Goal: Task Accomplishment & Management: Use online tool/utility

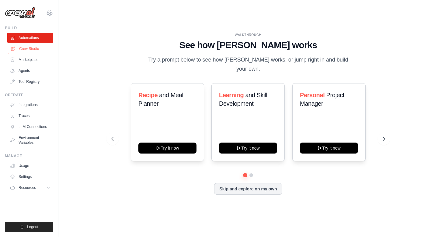
click at [30, 47] on link "Crew Studio" at bounding box center [31, 49] width 46 height 10
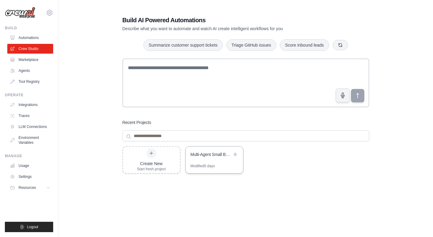
click at [194, 162] on div "Multi-Agent Small Business Content Creator" at bounding box center [214, 154] width 57 height 17
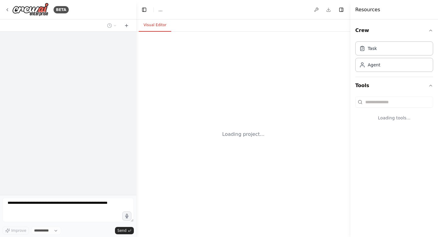
select select "****"
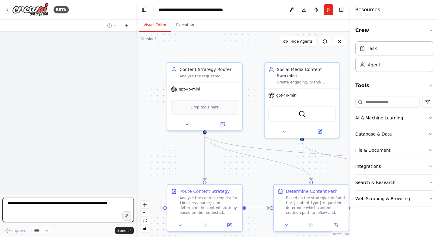
click at [71, 204] on textarea at bounding box center [67, 209] width 131 height 24
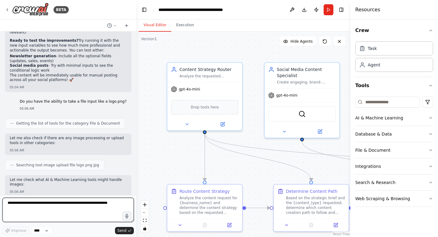
scroll to position [5713, 0]
click at [107, 208] on textarea "**********" at bounding box center [67, 209] width 131 height 24
click at [103, 215] on textarea "**********" at bounding box center [67, 209] width 131 height 24
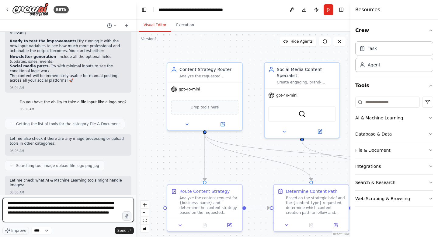
type textarea "**********"
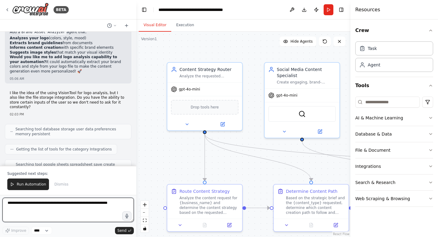
scroll to position [6092, 0]
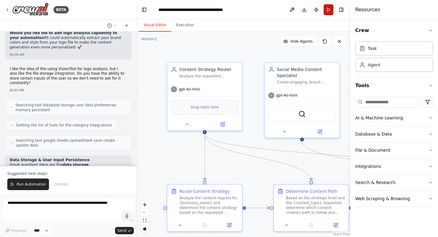
click at [326, 8] on button "Run" at bounding box center [329, 9] width 10 height 11
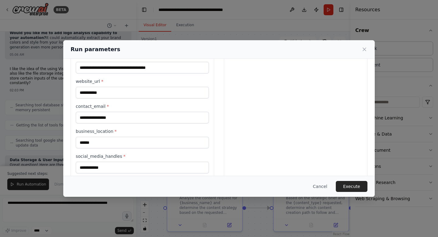
scroll to position [261, 0]
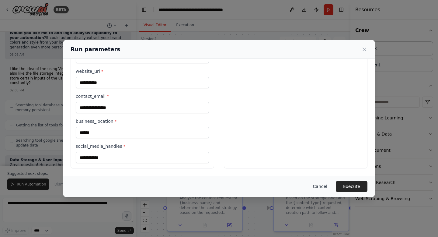
click at [317, 185] on button "Cancel" at bounding box center [320, 186] width 24 height 11
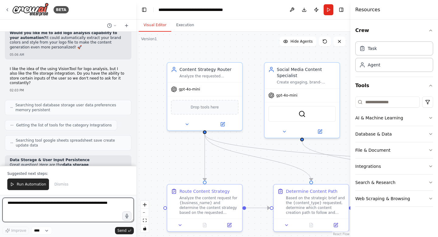
click at [71, 213] on textarea at bounding box center [67, 209] width 131 height 24
type textarea "**********"
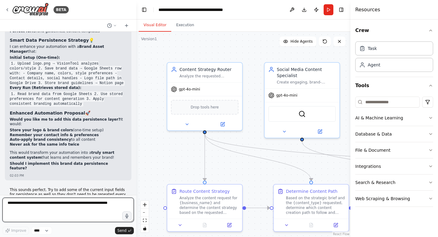
scroll to position [6319, 0]
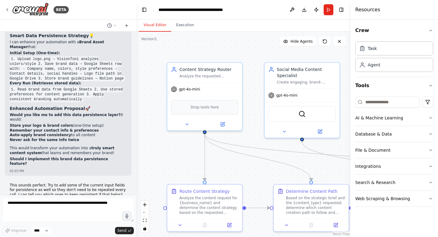
click at [60, 206] on textarea at bounding box center [67, 209] width 131 height 24
click at [115, 28] on button at bounding box center [112, 25] width 15 height 7
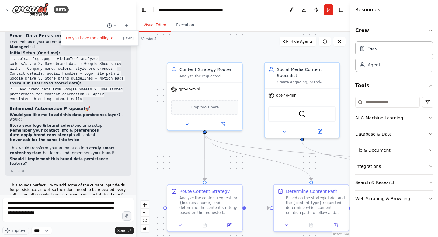
click at [114, 26] on div at bounding box center [68, 118] width 136 height 237
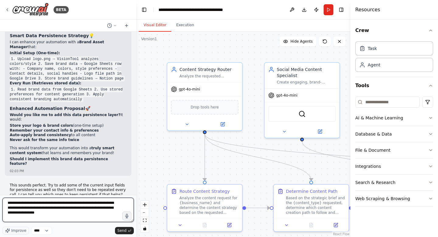
click at [63, 215] on textarea "**********" at bounding box center [67, 209] width 131 height 24
click at [43, 232] on select "****" at bounding box center [41, 230] width 21 height 8
click at [43, 212] on textarea "**********" at bounding box center [67, 209] width 131 height 24
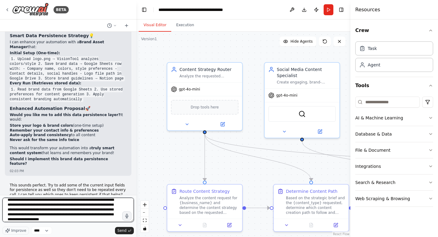
type textarea "**********"
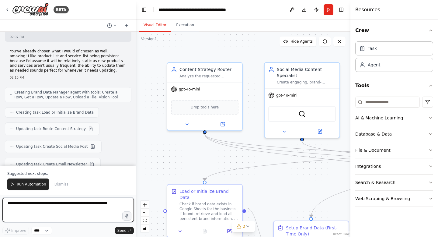
scroll to position [6730, 0]
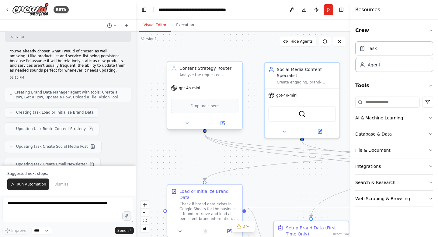
click at [212, 87] on div "gpt-4o-mini" at bounding box center [204, 87] width 75 height 13
click at [198, 93] on div "gpt-4o-mini" at bounding box center [204, 87] width 75 height 13
click at [191, 88] on span "gpt-4o-mini" at bounding box center [189, 87] width 21 height 5
click at [223, 126] on div at bounding box center [204, 123] width 75 height 12
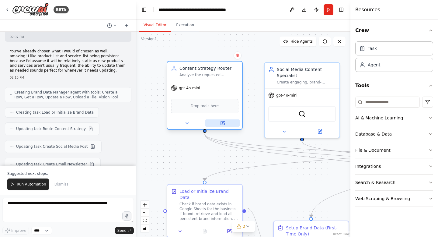
click at [223, 124] on icon at bounding box center [223, 123] width 4 height 4
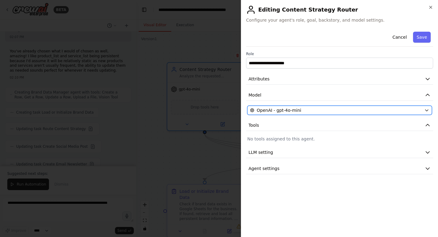
click at [310, 111] on div "OpenAI - gpt-4o-mini" at bounding box center [336, 110] width 172 height 6
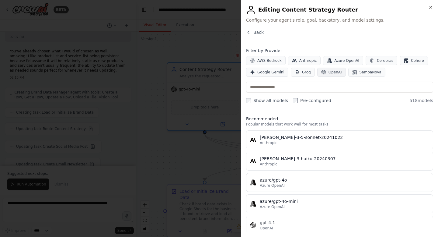
click at [330, 72] on span "OpenAI" at bounding box center [334, 72] width 13 height 5
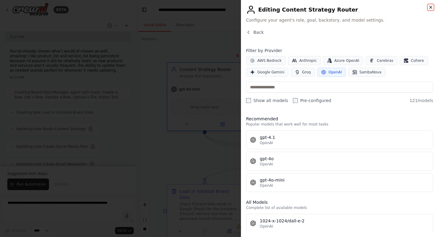
click at [429, 7] on icon "button" at bounding box center [430, 7] width 5 height 5
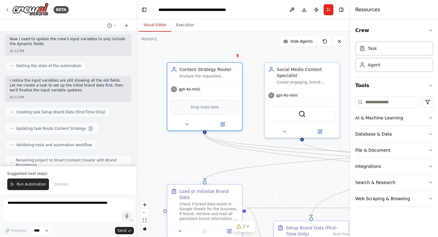
scroll to position [6872, 0]
click at [28, 185] on span "Run Automation" at bounding box center [31, 184] width 29 height 5
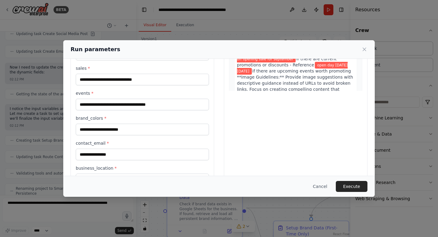
scroll to position [115, 0]
click at [348, 183] on button "Execute" at bounding box center [352, 186] width 32 height 11
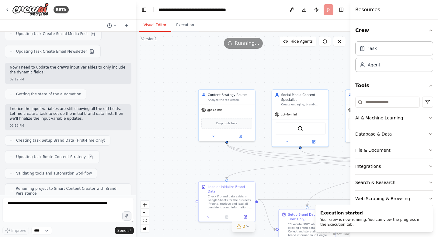
click at [242, 224] on div "2" at bounding box center [241, 226] width 9 height 6
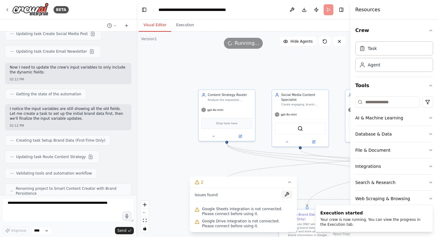
click at [287, 196] on button at bounding box center [287, 193] width 10 height 7
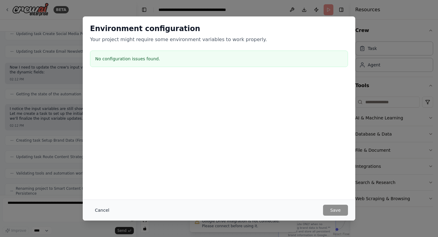
click at [102, 211] on button "Cancel" at bounding box center [102, 209] width 24 height 11
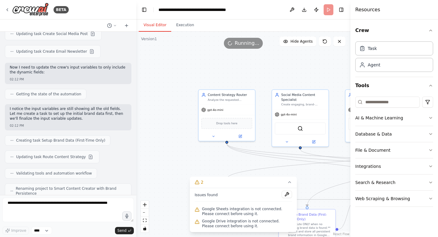
click at [247, 217] on div "Google Sheets integration is not connected. Please connect before using it." at bounding box center [243, 211] width 97 height 12
click at [263, 167] on icon "Edge from ed616fc2-2a26-4c60-8c21-8c28deed0ddf to cb6560e7-6824-4b70-bb67-3f547…" at bounding box center [337, 161] width 220 height 34
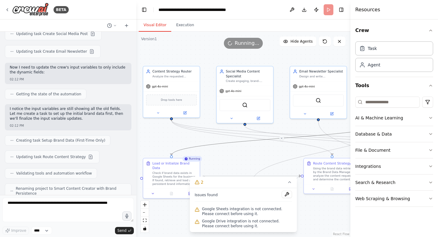
drag, startPoint x: 176, startPoint y: 151, endPoint x: 120, endPoint y: 128, distance: 60.4
click at [120, 128] on div "BETA I want to build a social media manager for small buisinesses that accepts …" at bounding box center [219, 118] width 438 height 237
click at [283, 180] on button "2" at bounding box center [243, 181] width 107 height 11
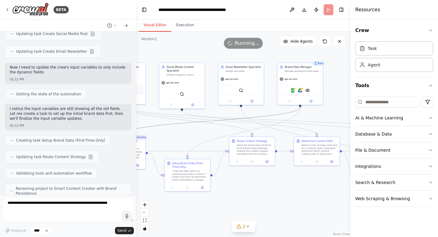
drag, startPoint x: 330, startPoint y: 212, endPoint x: 260, endPoint y: 186, distance: 74.7
click at [260, 186] on div ".deletable-edge-delete-btn { width: 20px; height: 20px; border: 0px solid #ffff…" at bounding box center [243, 134] width 214 height 205
click at [293, 91] on img at bounding box center [292, 89] width 5 height 5
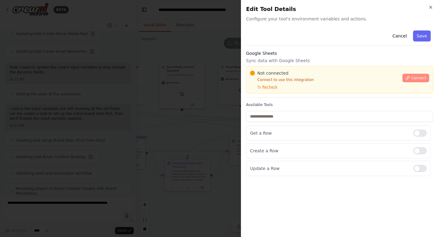
click at [415, 76] on span "Connect" at bounding box center [418, 77] width 15 height 5
click at [280, 71] on span "Not connected" at bounding box center [272, 73] width 31 height 6
click at [283, 66] on div "Not connected Connect to use this integration Recheck Connect" at bounding box center [339, 79] width 187 height 27
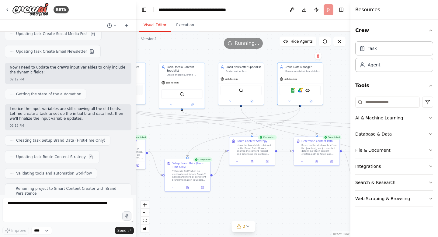
scroll to position [6872, 0]
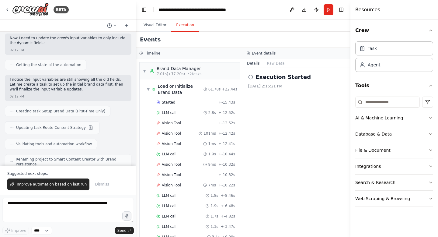
click at [177, 23] on button "Execution" at bounding box center [185, 25] width 28 height 13
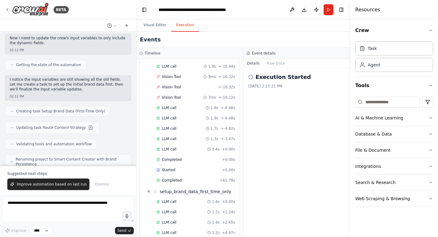
scroll to position [67, 0]
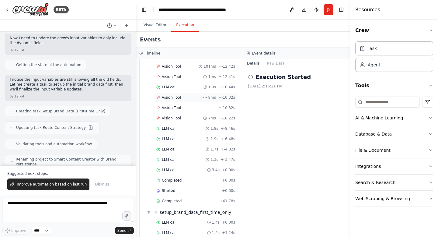
click at [202, 97] on div "Vision Tool 9ms + -10.32s" at bounding box center [195, 97] width 79 height 5
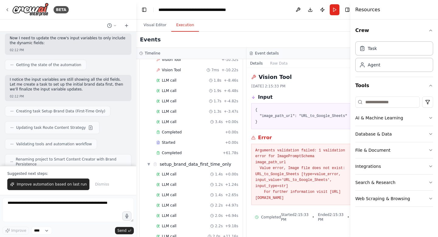
scroll to position [115, 0]
click at [148, 164] on span "▼" at bounding box center [149, 163] width 4 height 5
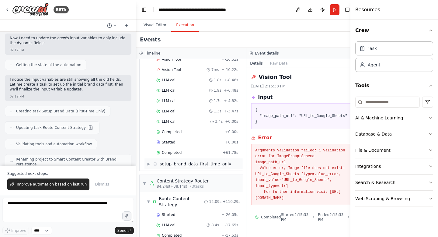
scroll to position [0, 0]
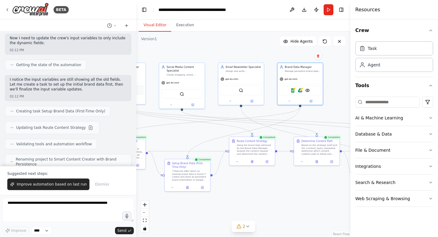
click at [157, 24] on button "Visual Editor" at bounding box center [155, 25] width 33 height 13
click at [291, 91] on img at bounding box center [292, 89] width 5 height 5
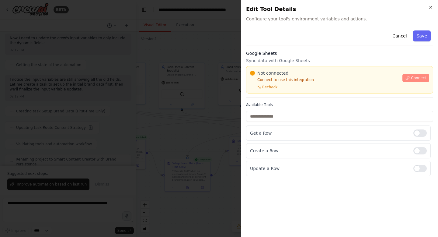
click at [416, 79] on span "Connect" at bounding box center [418, 77] width 15 height 5
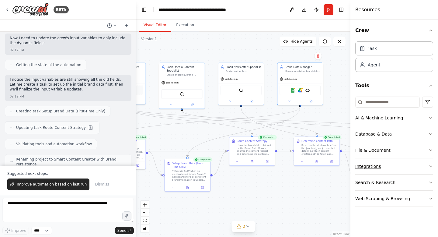
click at [384, 161] on button "Integrations" at bounding box center [394, 166] width 78 height 16
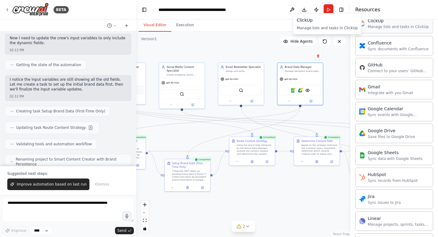
scroll to position [207, 0]
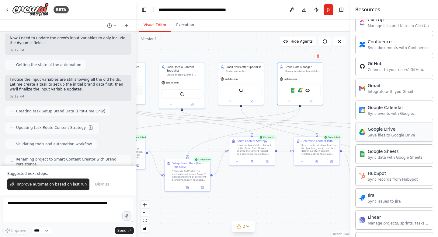
click at [381, 132] on div "Google Drive" at bounding box center [391, 129] width 47 height 6
click at [365, 133] on img at bounding box center [362, 132] width 6 height 6
click at [378, 133] on div "Save files to Google Drive" at bounding box center [391, 135] width 47 height 5
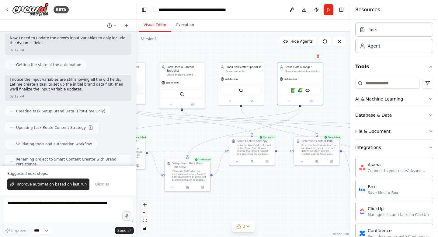
scroll to position [0, 0]
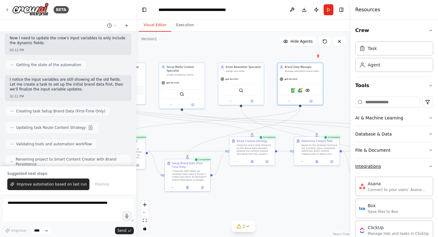
click at [375, 159] on button "Integrations" at bounding box center [394, 166] width 78 height 16
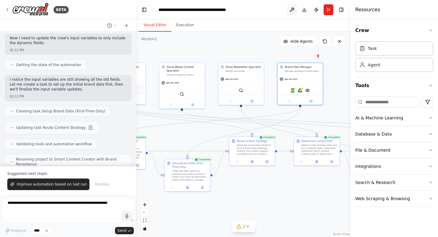
click at [295, 11] on button at bounding box center [292, 9] width 10 height 11
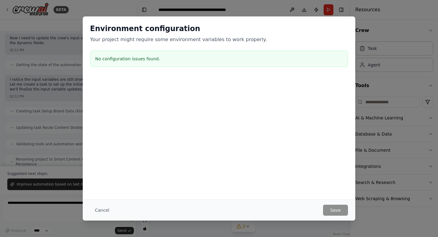
click at [187, 57] on h3 "No configuration issues found." at bounding box center [219, 59] width 248 height 6
click at [102, 210] on button "Cancel" at bounding box center [102, 209] width 24 height 11
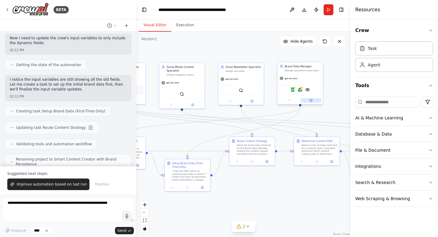
click at [312, 99] on icon at bounding box center [311, 100] width 2 height 2
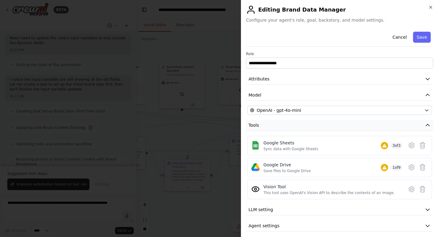
scroll to position [4, 0]
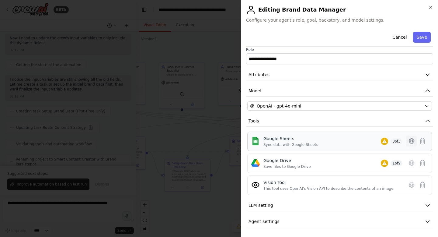
click at [408, 142] on icon at bounding box center [411, 140] width 7 height 7
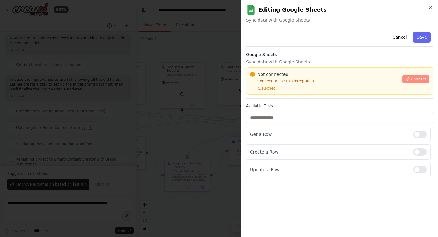
click at [409, 79] on icon at bounding box center [407, 79] width 4 height 4
click at [292, 35] on div "Cancel Save" at bounding box center [339, 37] width 187 height 17
click at [321, 56] on h3 "Google Sheets" at bounding box center [339, 54] width 187 height 6
click at [324, 56] on h3 "Google Sheets" at bounding box center [339, 54] width 187 height 6
click at [327, 55] on h3 "Google Sheets" at bounding box center [339, 54] width 187 height 6
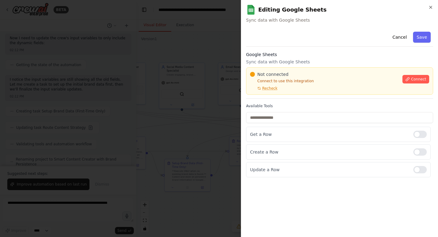
click at [325, 56] on h3 "Google Sheets" at bounding box center [339, 54] width 187 height 6
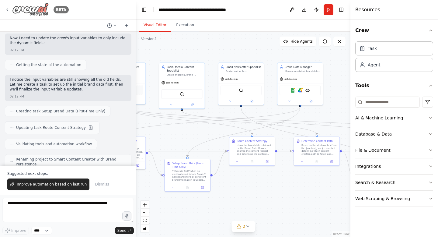
click at [6, 9] on icon at bounding box center [7, 9] width 5 height 5
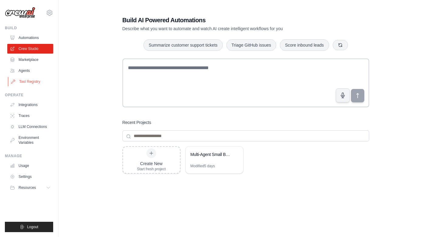
click at [31, 82] on link "Tool Registry" at bounding box center [31, 82] width 46 height 10
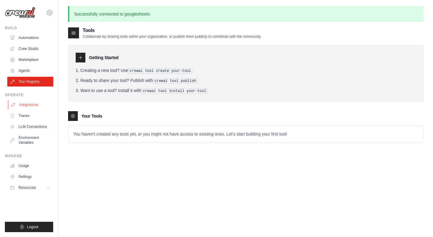
click at [32, 105] on link "Integrations" at bounding box center [31, 105] width 46 height 10
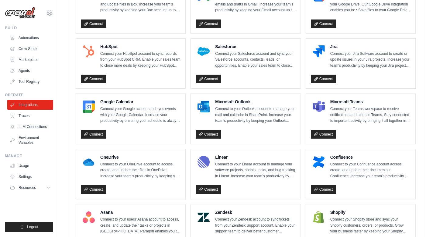
scroll to position [177, 0]
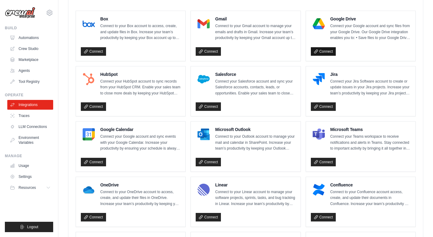
click at [330, 51] on link "Connect" at bounding box center [323, 51] width 25 height 9
click at [33, 49] on link "Crew Studio" at bounding box center [31, 49] width 46 height 10
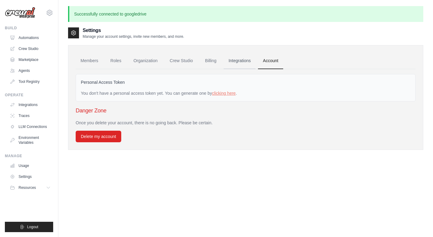
click at [251, 61] on link "Integrations" at bounding box center [240, 61] width 32 height 16
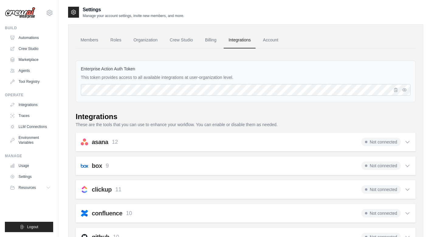
scroll to position [177, 0]
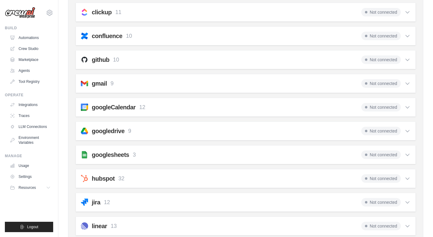
click at [408, 133] on div "asana 12 Not connected Select all Create a Comment: asana_create_comment Create…" at bounding box center [246, 213] width 340 height 517
click at [408, 133] on icon at bounding box center [408, 131] width 6 height 6
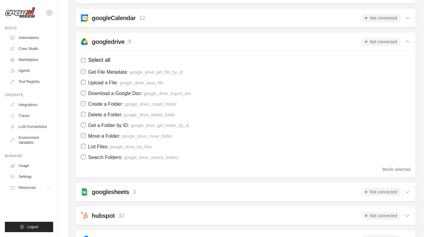
scroll to position [264, 0]
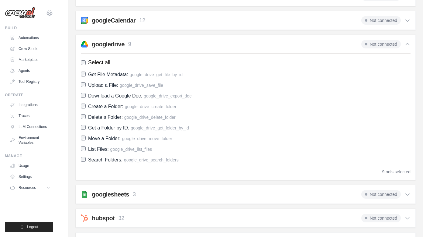
click at [117, 45] on h2 "googledrive" at bounding box center [108, 44] width 33 height 9
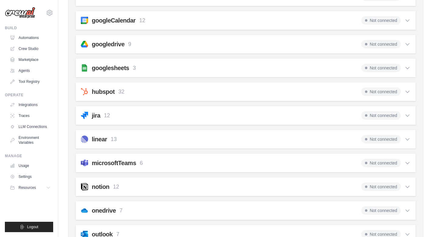
click at [117, 45] on h2 "googledrive" at bounding box center [108, 44] width 33 height 9
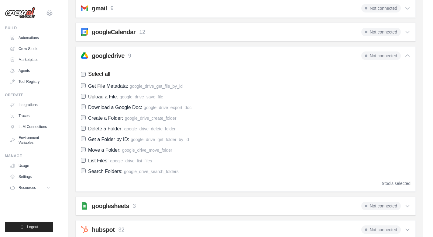
scroll to position [0, 0]
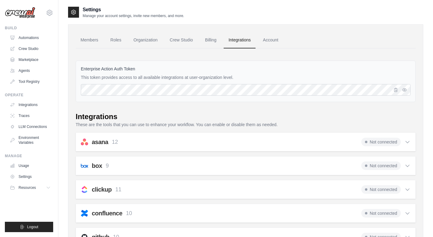
click at [409, 88] on div at bounding box center [402, 90] width 18 height 12
click at [407, 88] on button "button" at bounding box center [404, 89] width 7 height 7
click at [397, 89] on icon "button" at bounding box center [396, 89] width 5 height 5
click at [101, 71] on label "Enterprise Action Auth Token" at bounding box center [246, 69] width 330 height 6
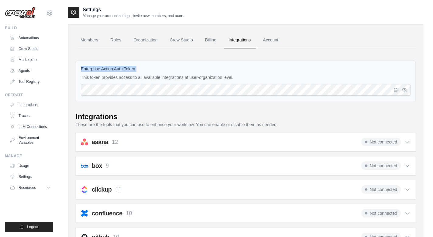
click at [101, 71] on label "Enterprise Action Auth Token" at bounding box center [246, 69] width 330 height 6
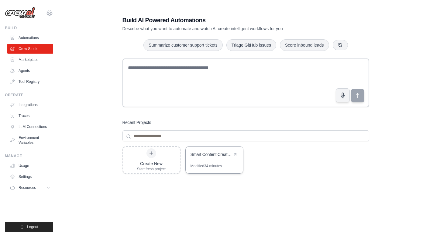
click at [209, 170] on div "Modified 34 minutes" at bounding box center [214, 168] width 57 height 10
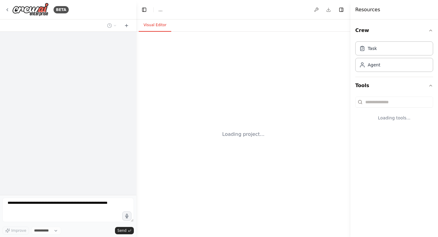
select select "****"
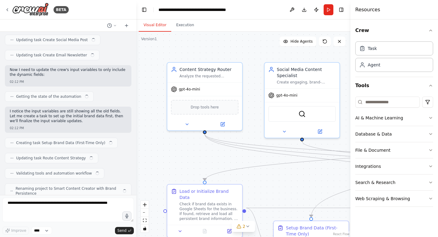
scroll to position [6843, 0]
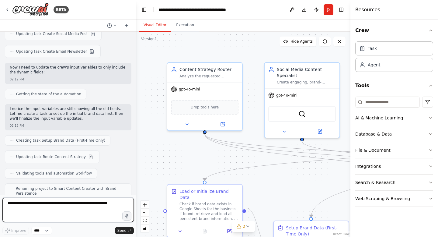
click at [43, 205] on textarea at bounding box center [67, 209] width 131 height 24
click at [57, 207] on textarea "**********" at bounding box center [67, 209] width 131 height 24
type textarea "**********"
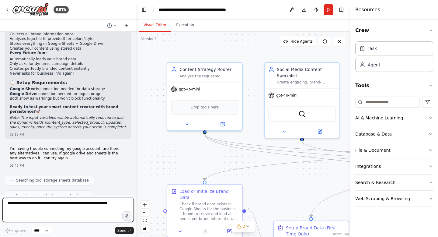
scroll to position [7160, 0]
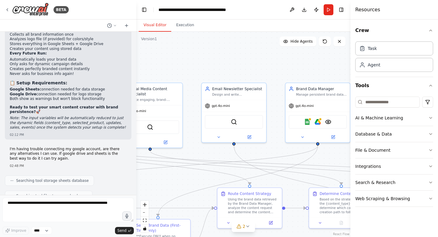
drag, startPoint x: 314, startPoint y: 165, endPoint x: 158, endPoint y: 178, distance: 155.9
click at [158, 178] on div ".deletable-edge-delete-btn { width: 20px; height: 20px; border: 0px solid #ffff…" at bounding box center [243, 134] width 214 height 205
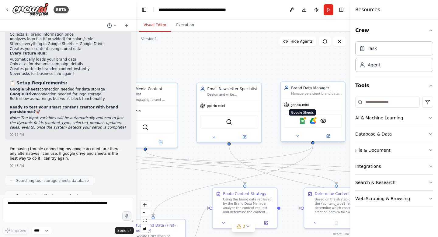
click at [301, 120] on img at bounding box center [302, 120] width 6 height 6
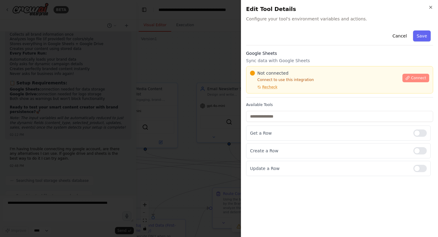
click at [416, 75] on button "Connect" at bounding box center [415, 78] width 27 height 9
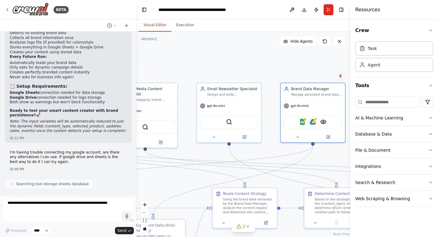
scroll to position [7161, 0]
